Goal: Information Seeking & Learning: Learn about a topic

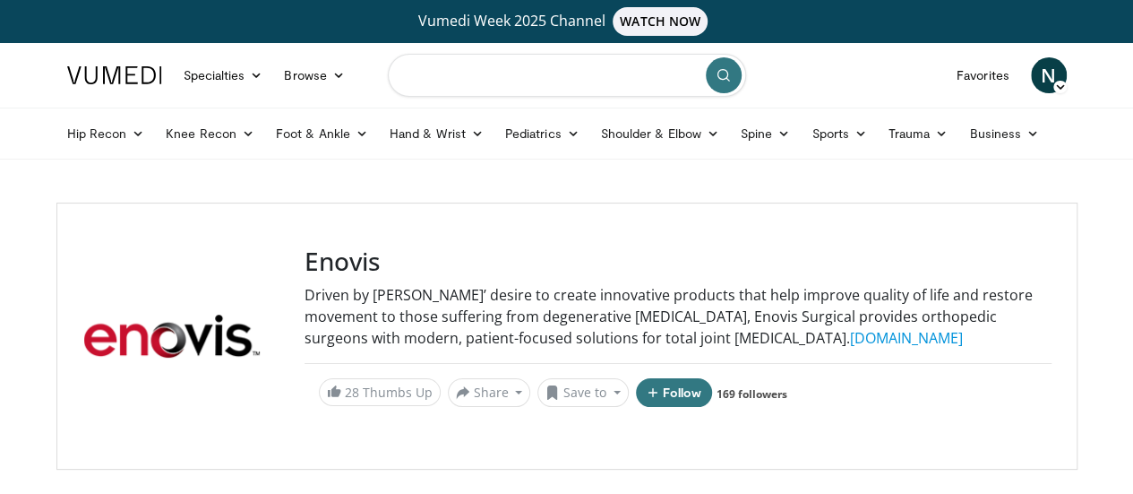
click at [556, 73] on input "Search topics, interventions" at bounding box center [567, 75] width 358 height 43
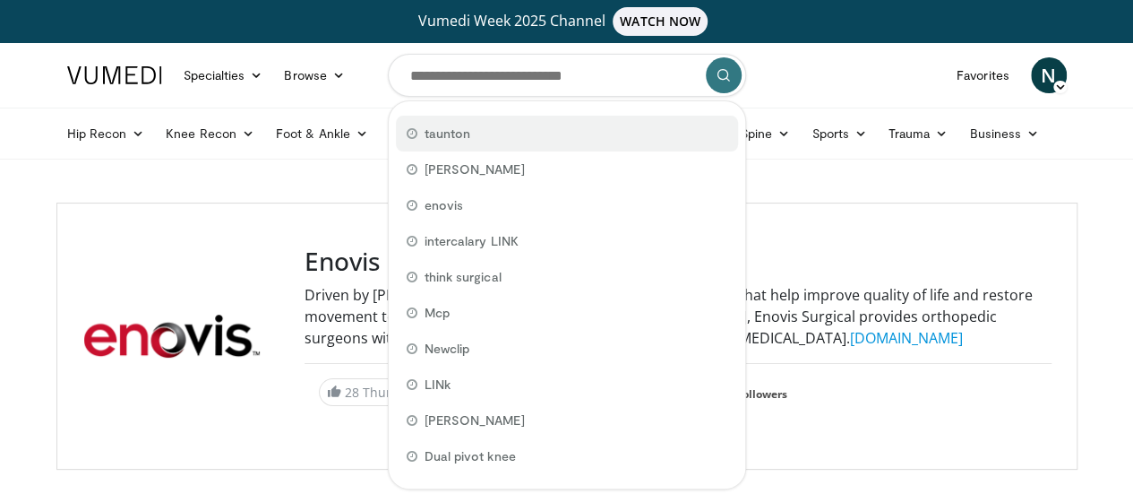
click at [543, 134] on div "taunton" at bounding box center [567, 134] width 342 height 36
type input "*******"
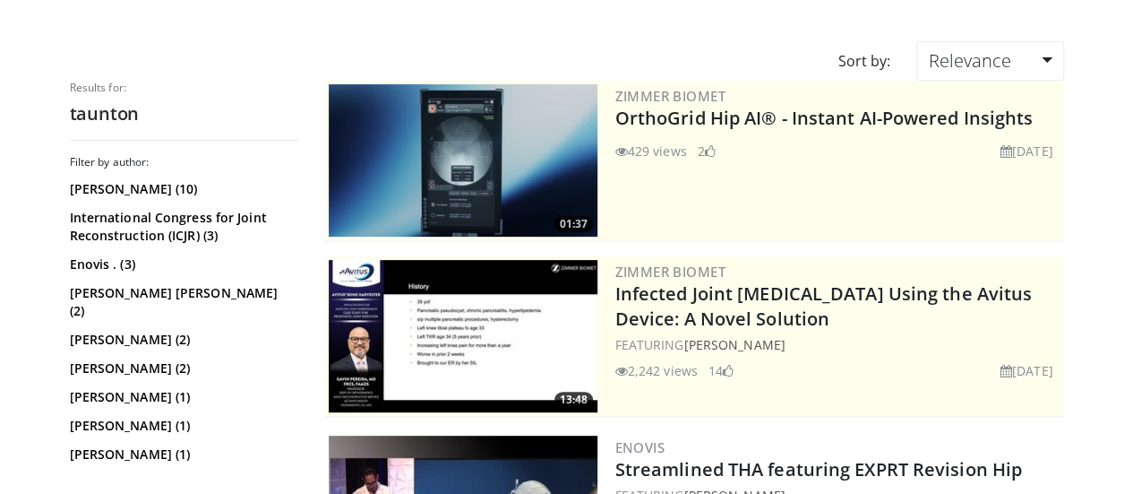
scroll to position [160, 0]
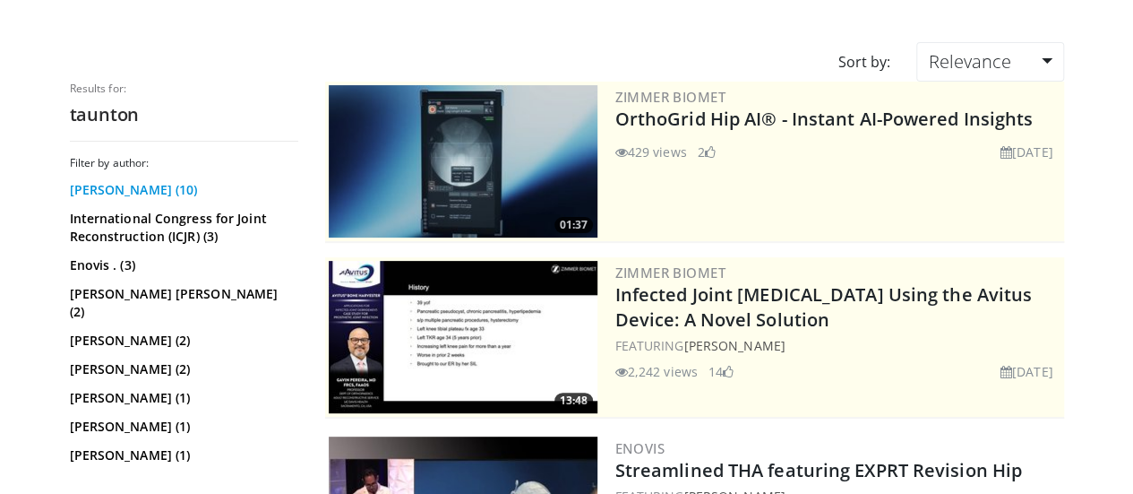
click at [132, 187] on link "Michael Taunton (10)" at bounding box center [182, 190] width 224 height 18
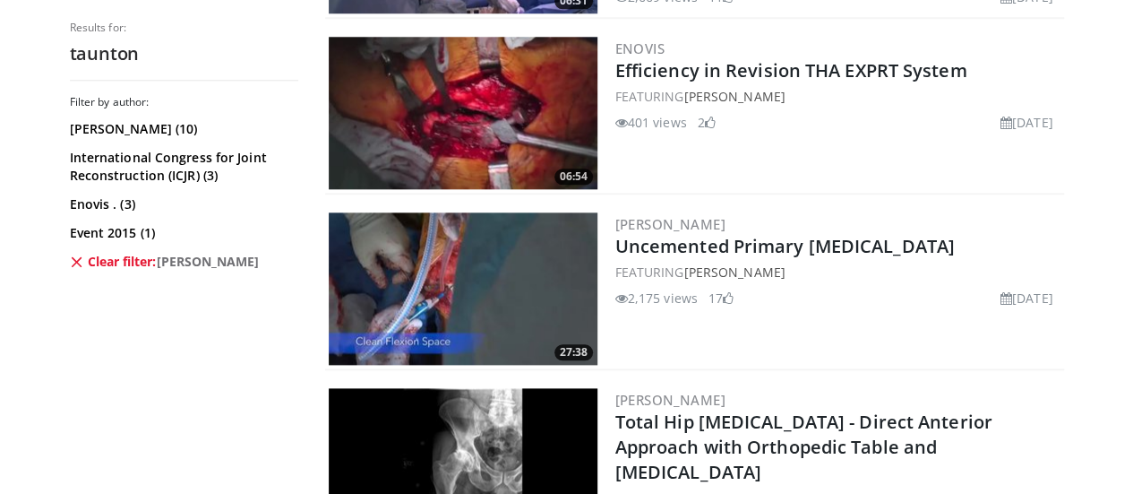
scroll to position [912, 0]
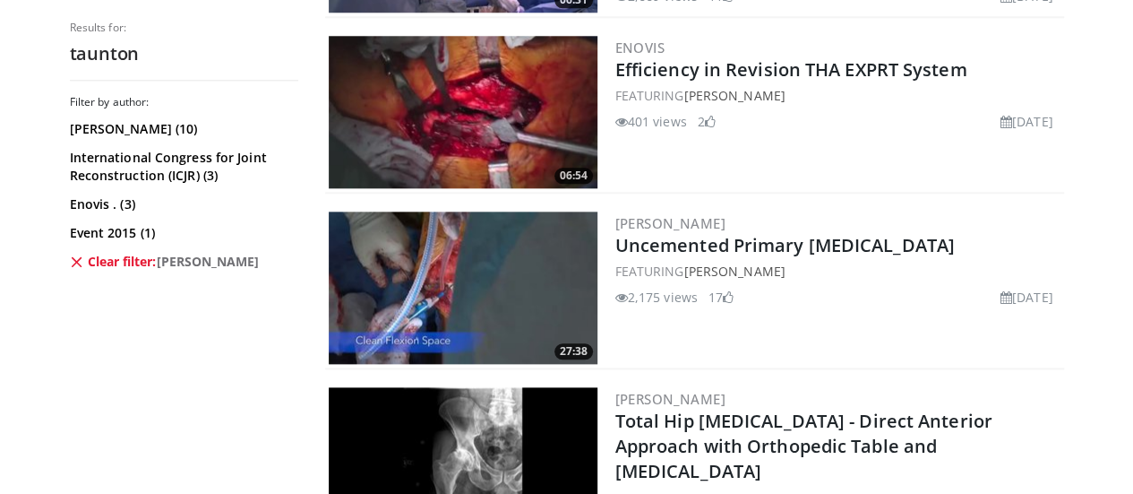
click at [473, 282] on img at bounding box center [463, 287] width 269 height 152
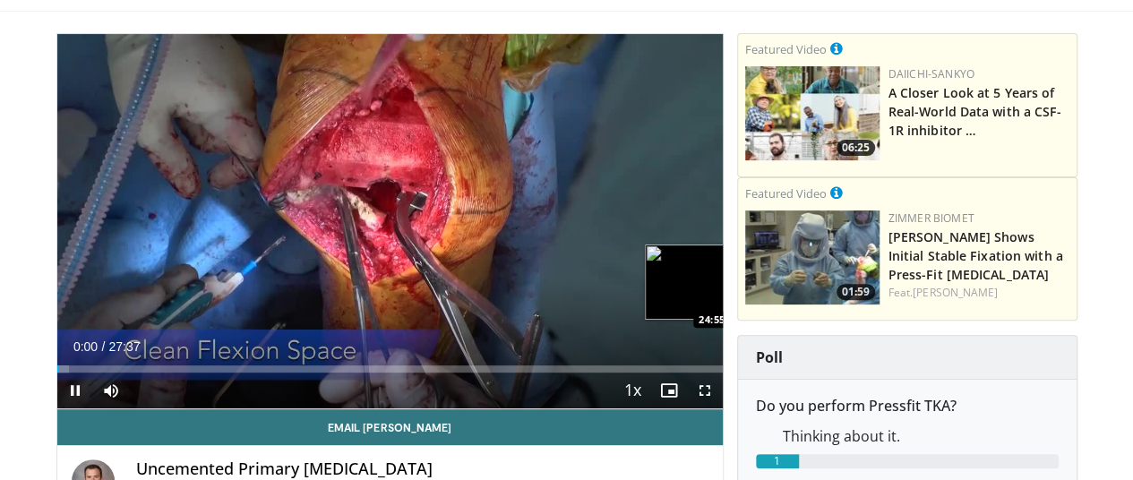
scroll to position [149, 0]
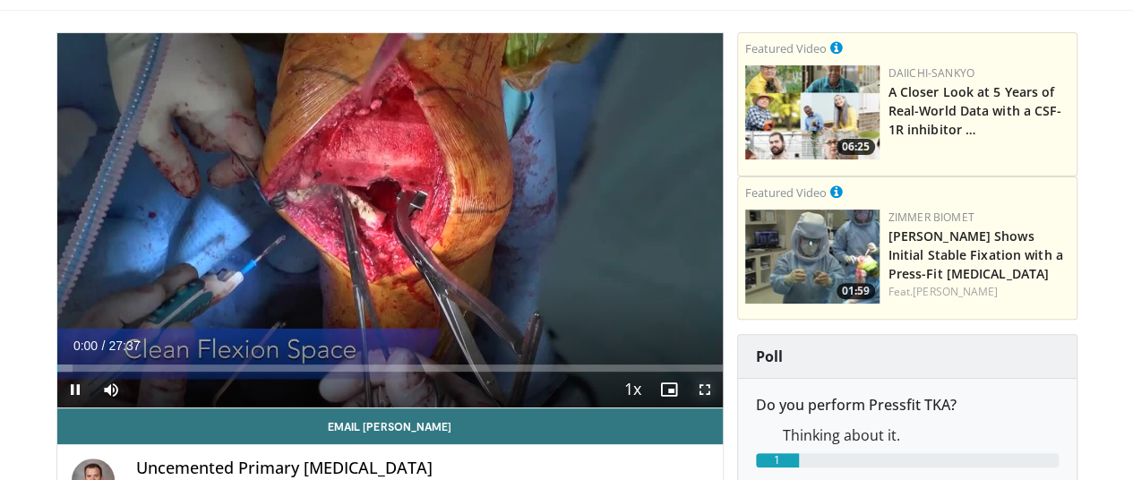
click at [723, 408] on span "Video Player" at bounding box center [705, 390] width 36 height 36
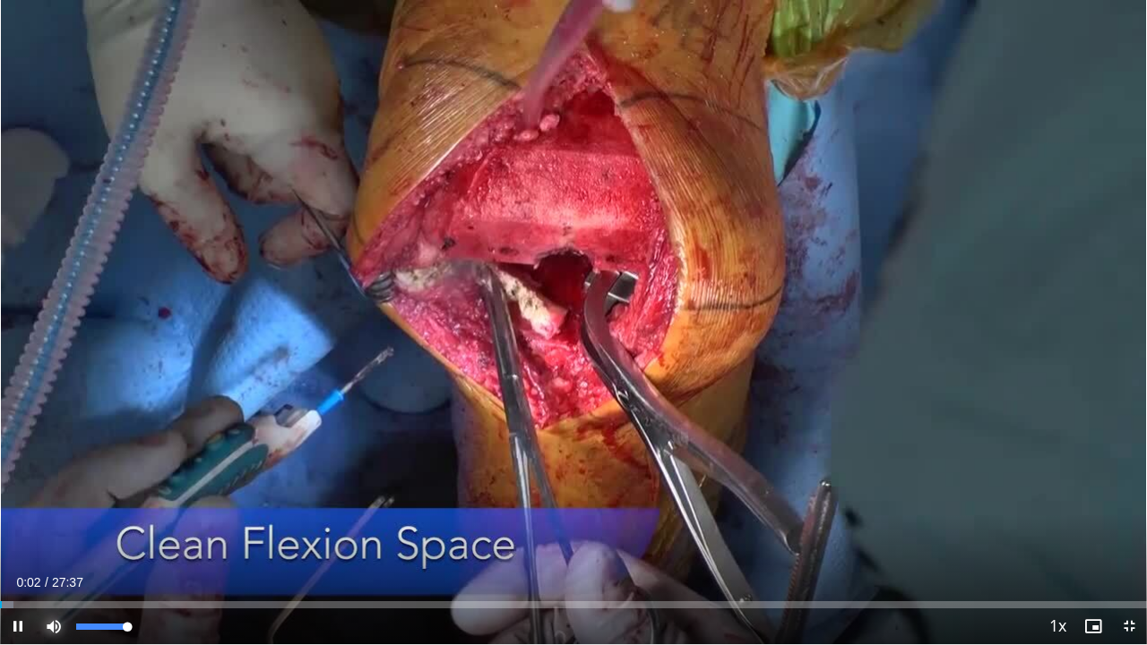
click at [57, 479] on span "Video Player" at bounding box center [54, 626] width 36 height 36
click at [55, 479] on span "Video Player" at bounding box center [54, 626] width 36 height 36
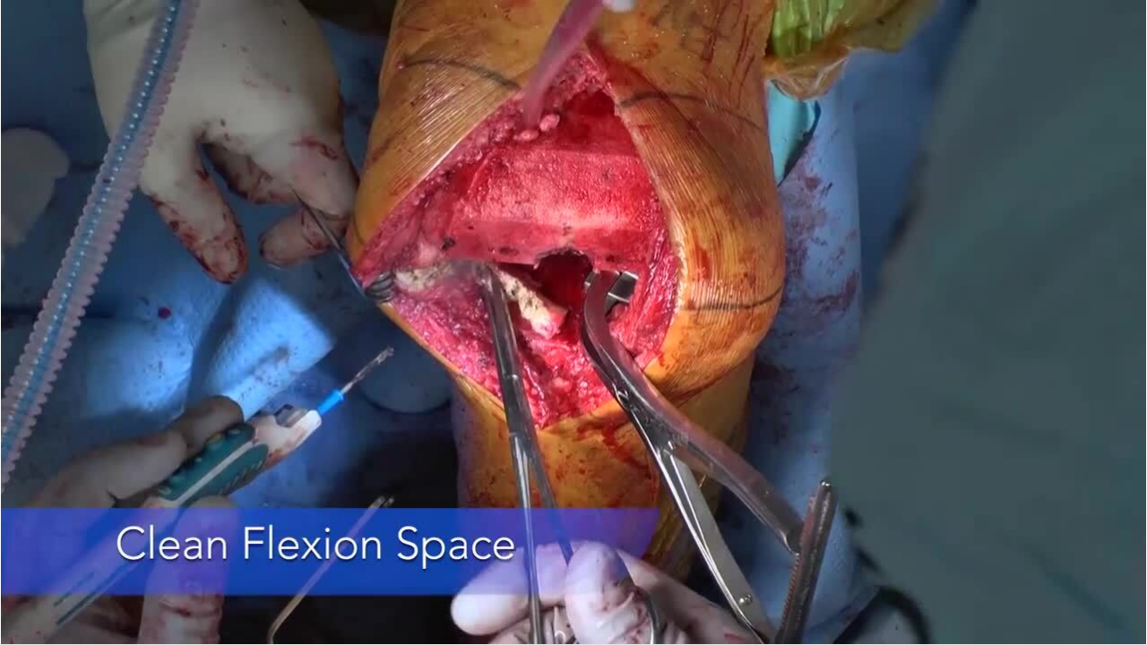
click at [262, 479] on video-js "**********" at bounding box center [573, 322] width 1147 height 645
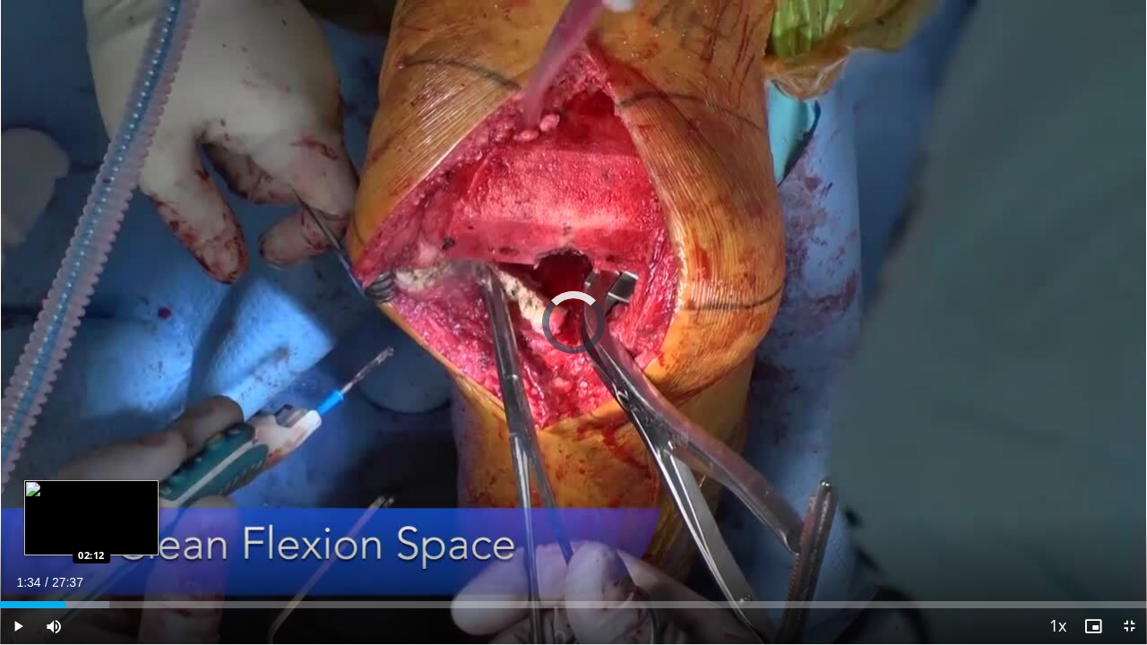
click at [91, 479] on div "Loaded : 9.57% 01:34 02:12" at bounding box center [573, 604] width 1147 height 7
click at [116, 479] on div "Loaded : 11.97% 02:48 02:48" at bounding box center [573, 604] width 1147 height 7
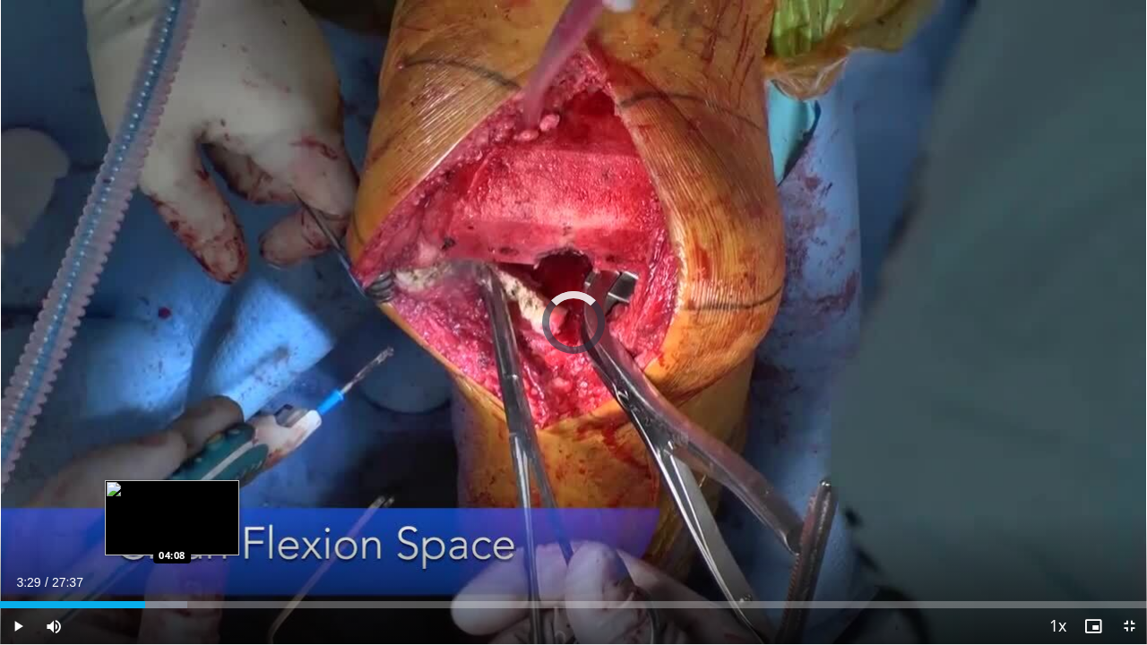
click at [172, 479] on div "Progress Bar" at bounding box center [155, 604] width 64 height 7
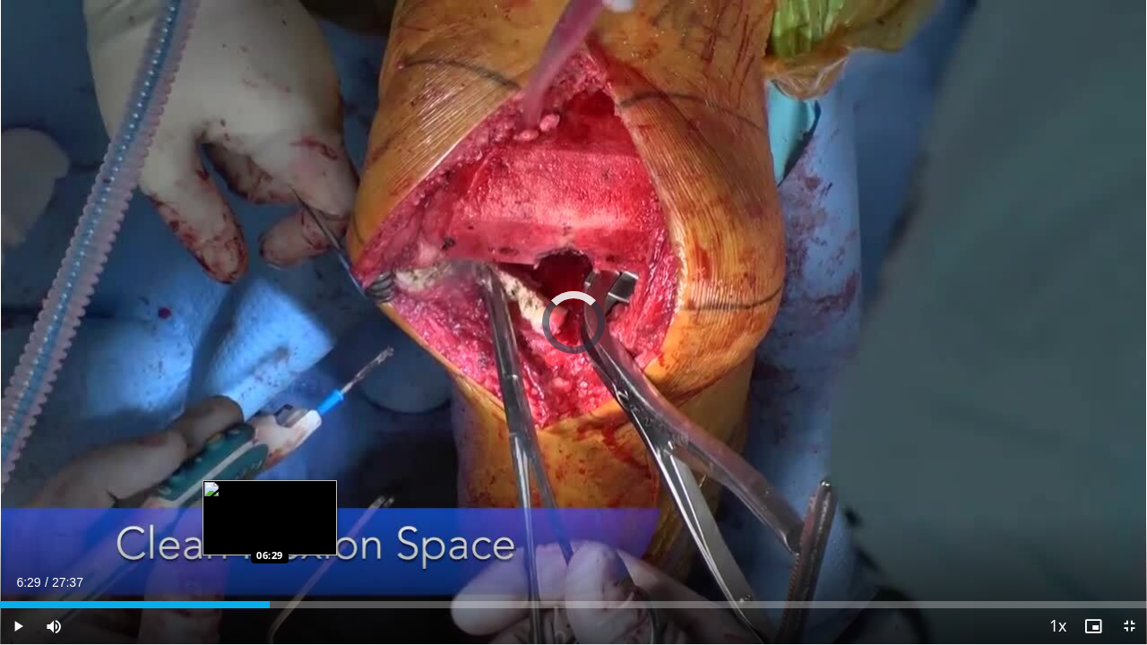
click at [270, 479] on div "Loaded : 22.35% 06:29 06:29" at bounding box center [573, 604] width 1147 height 7
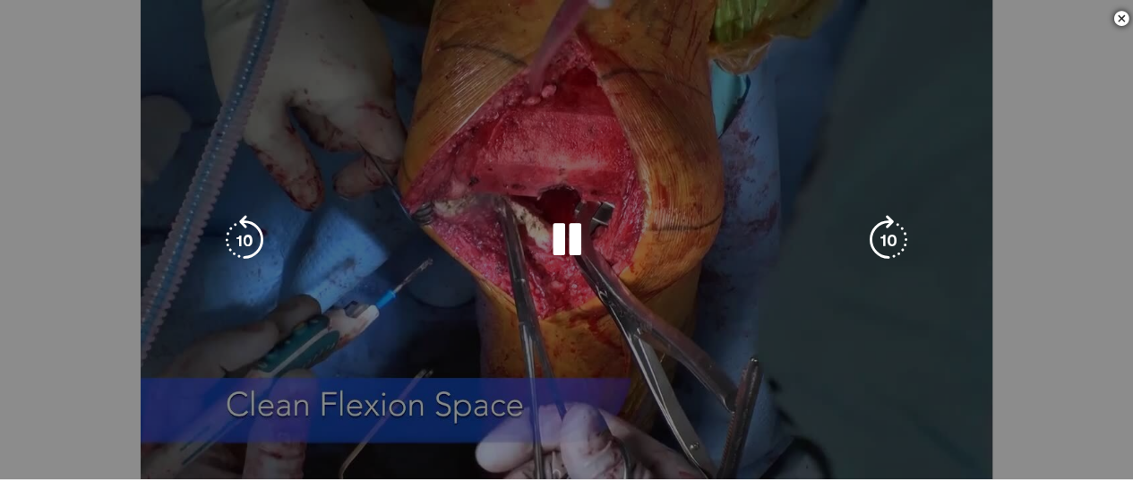
scroll to position [0, 0]
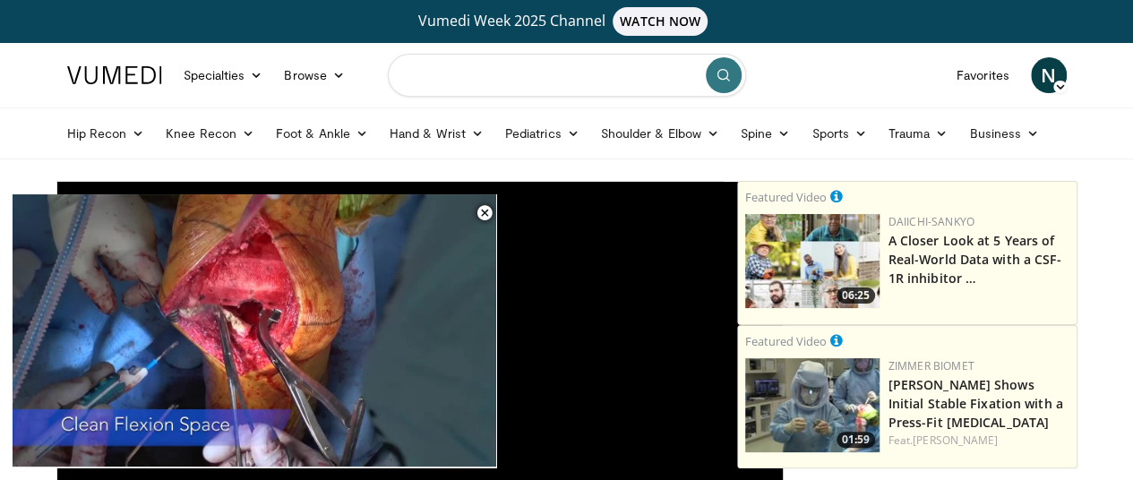
click at [457, 78] on input "Search topics, interventions" at bounding box center [567, 75] width 358 height 43
type input "*****"
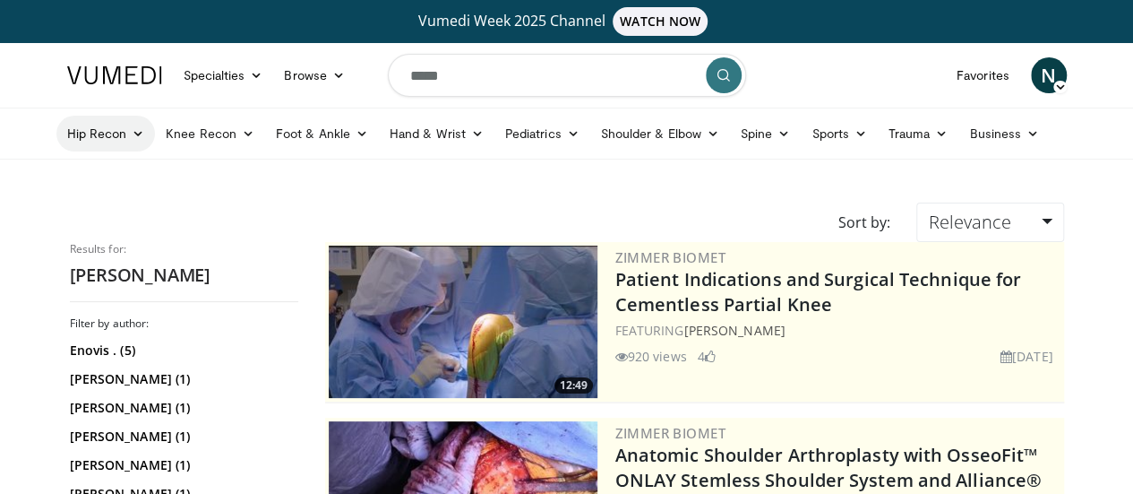
click at [132, 135] on icon at bounding box center [138, 133] width 13 height 13
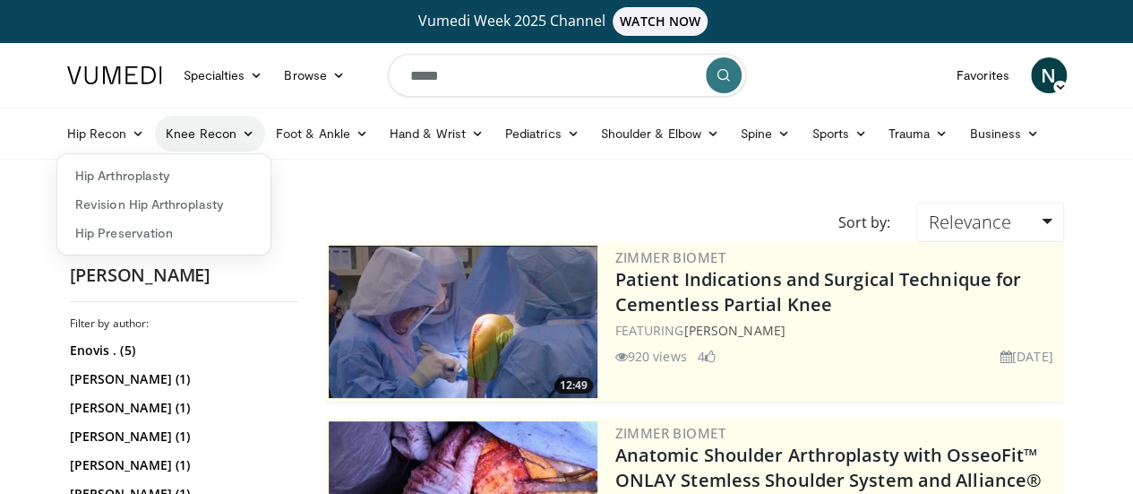
click at [242, 137] on icon at bounding box center [248, 133] width 13 height 13
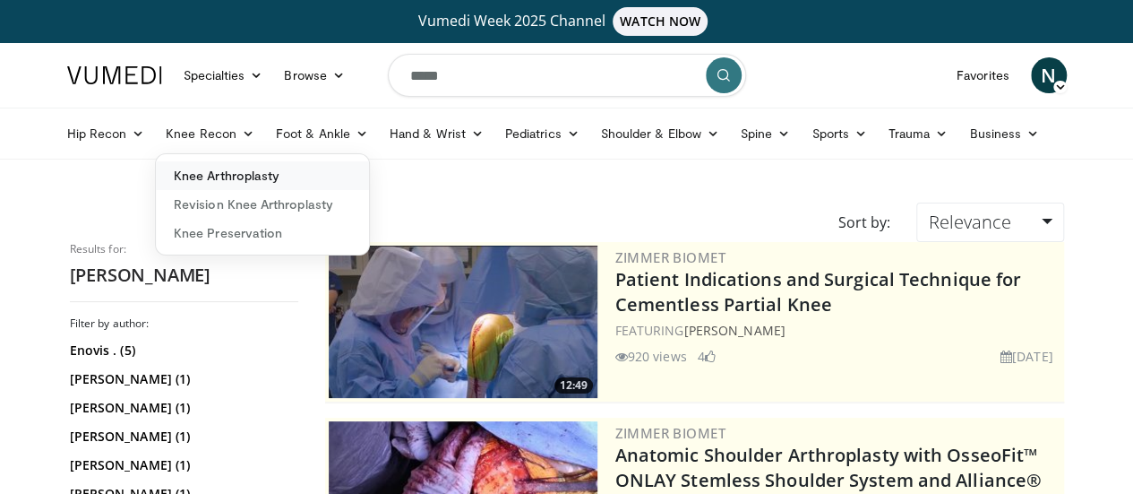
click at [202, 176] on link "Knee Arthroplasty" at bounding box center [262, 175] width 213 height 29
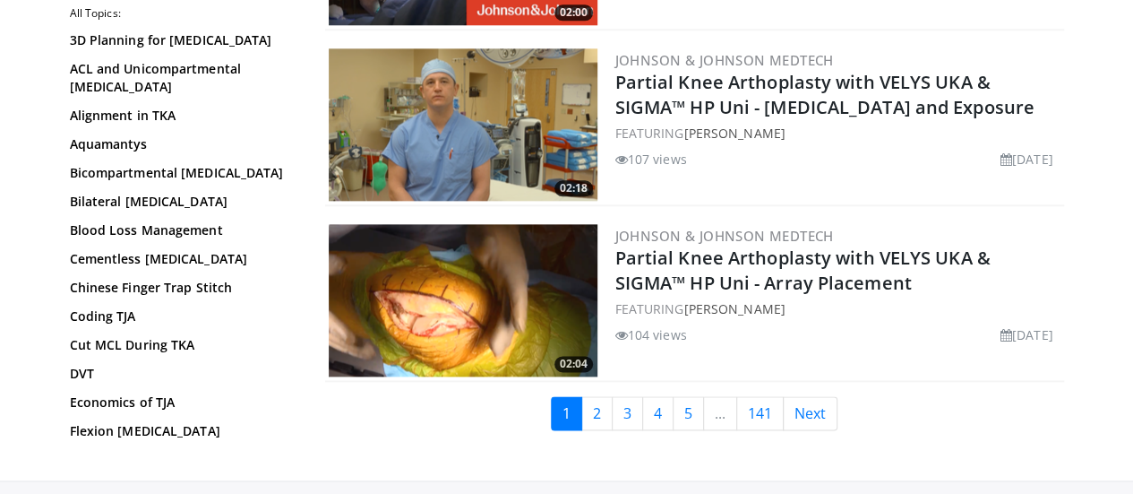
scroll to position [4456, 0]
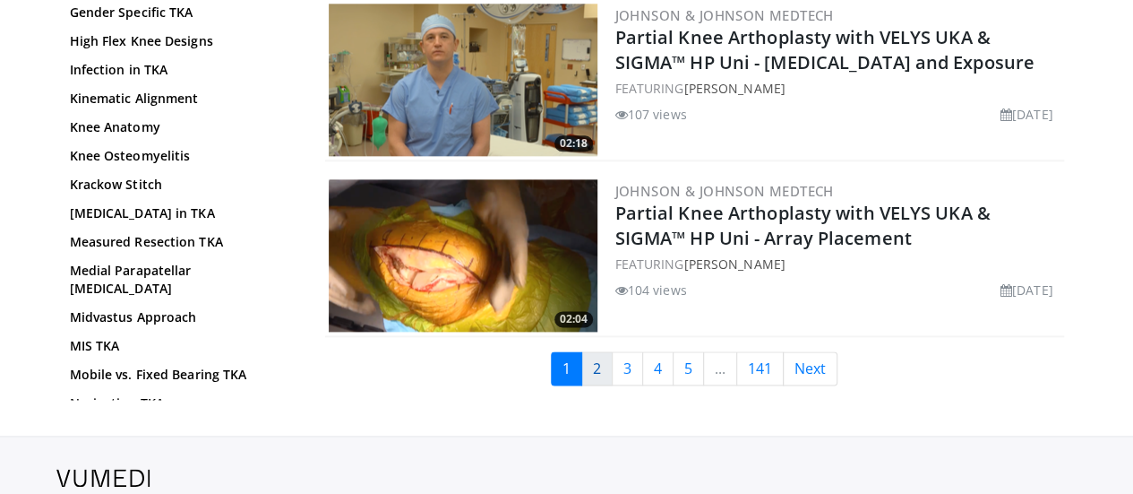
click at [608, 358] on link "2" at bounding box center [596, 368] width 31 height 34
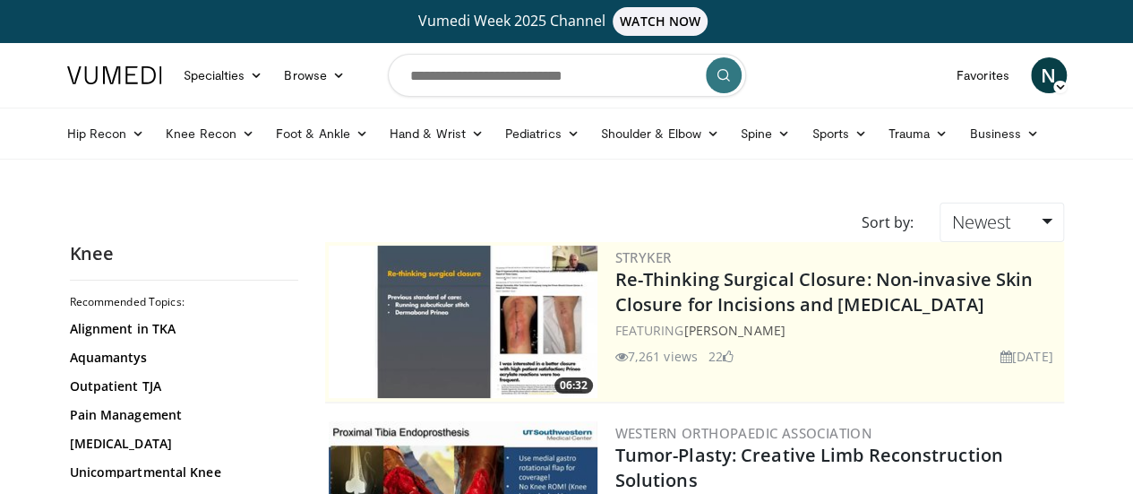
click at [67, 73] on img at bounding box center [114, 75] width 95 height 18
